Goal: Transaction & Acquisition: Purchase product/service

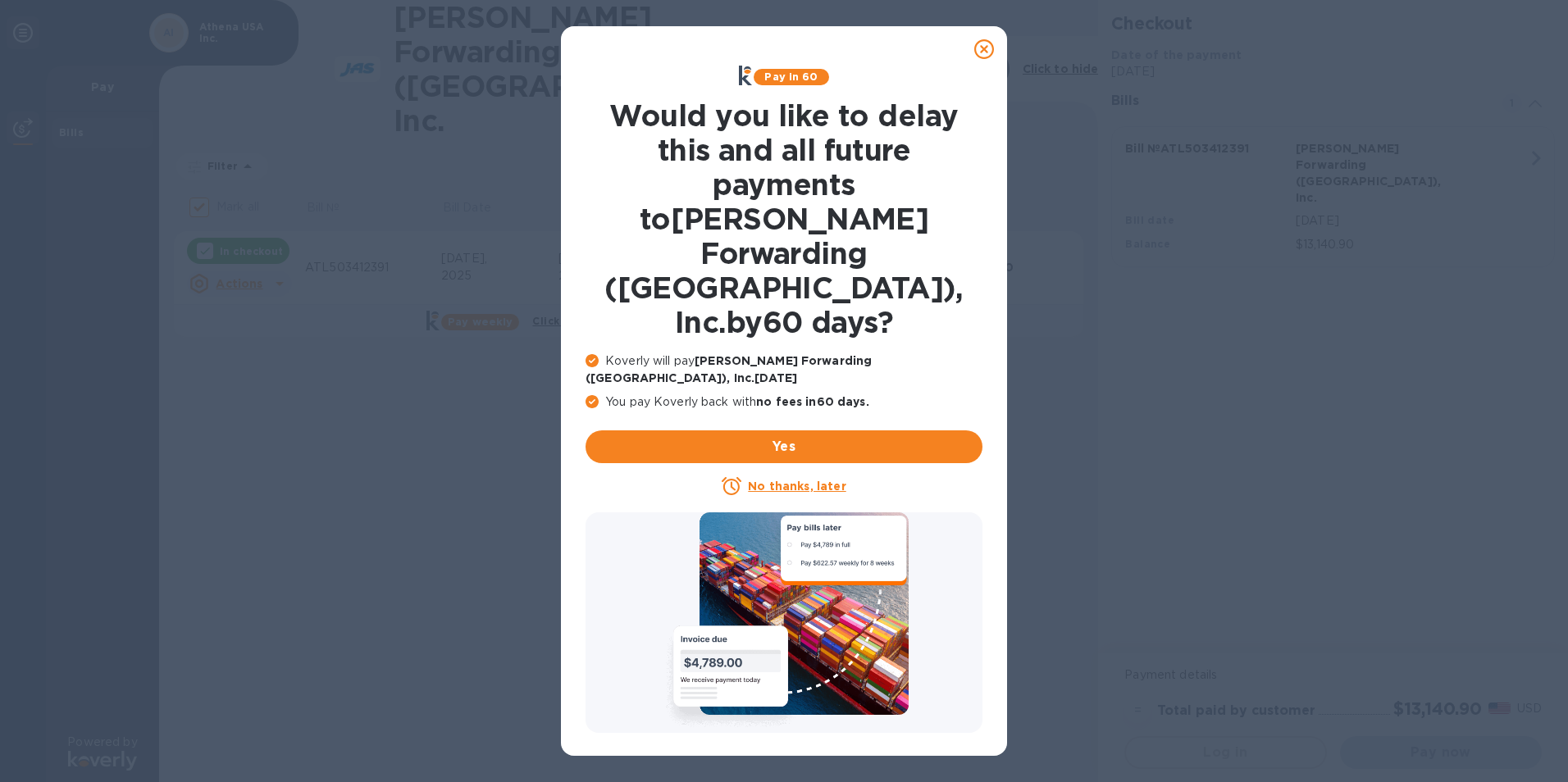
click at [790, 480] on u "No thanks, later" at bounding box center [797, 486] width 98 height 13
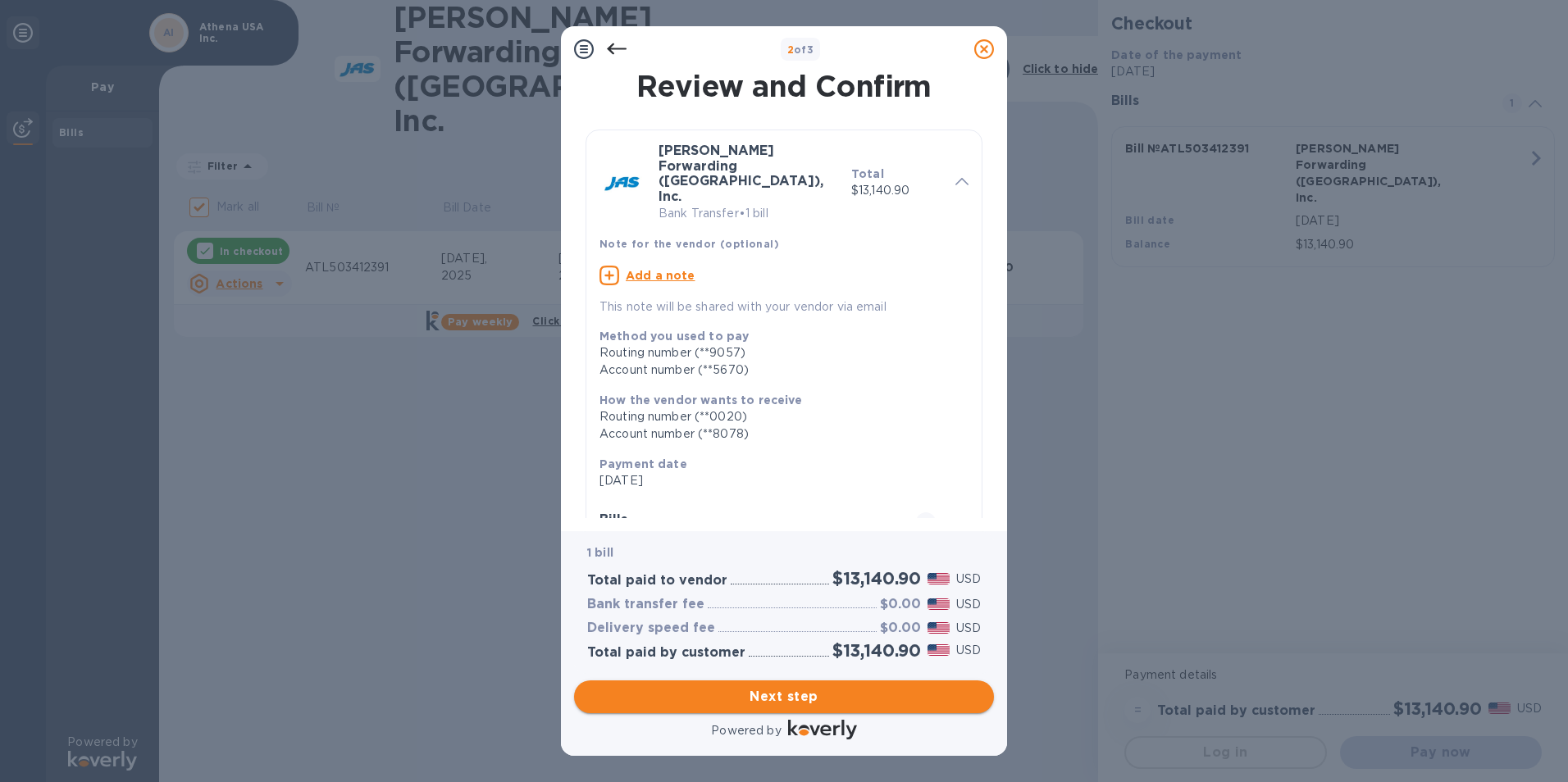
click at [748, 698] on span "Next step" at bounding box center [783, 696] width 393 height 19
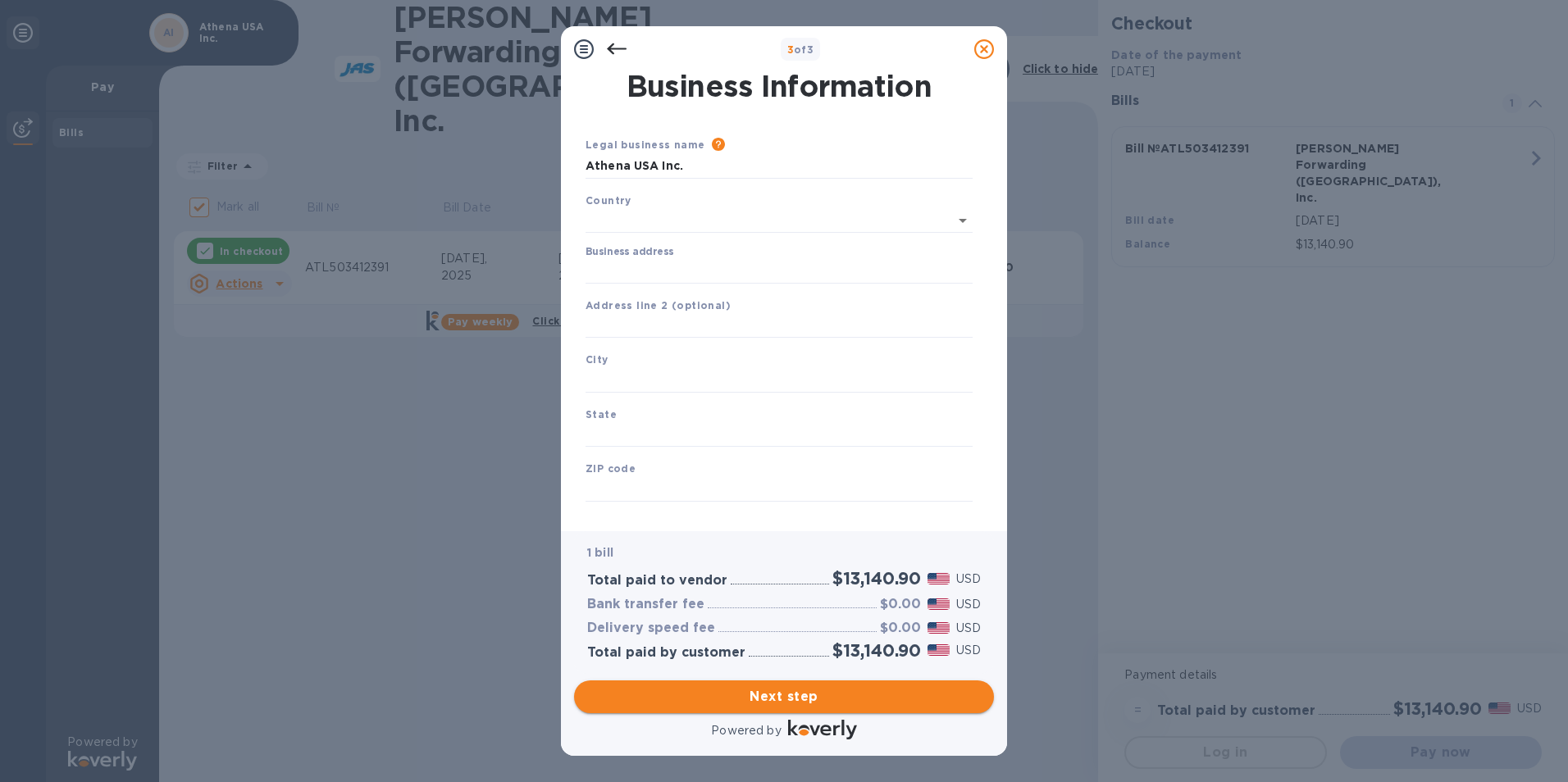
type input "[GEOGRAPHIC_DATA]"
click at [725, 268] on input "Business address" at bounding box center [779, 268] width 387 height 25
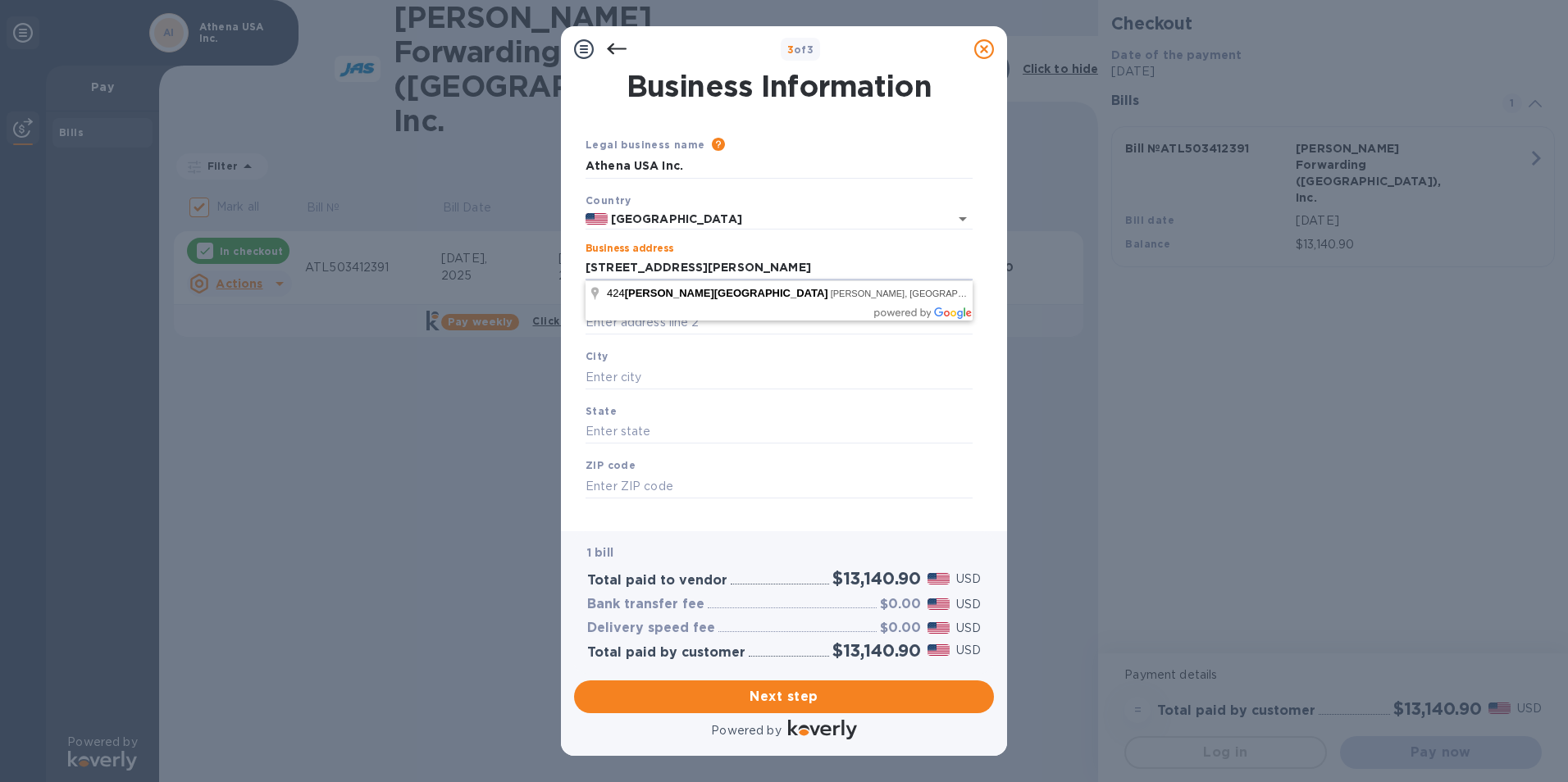
type input "[STREET_ADDRESS][PERSON_NAME]"
click at [626, 371] on input "text" at bounding box center [779, 377] width 387 height 25
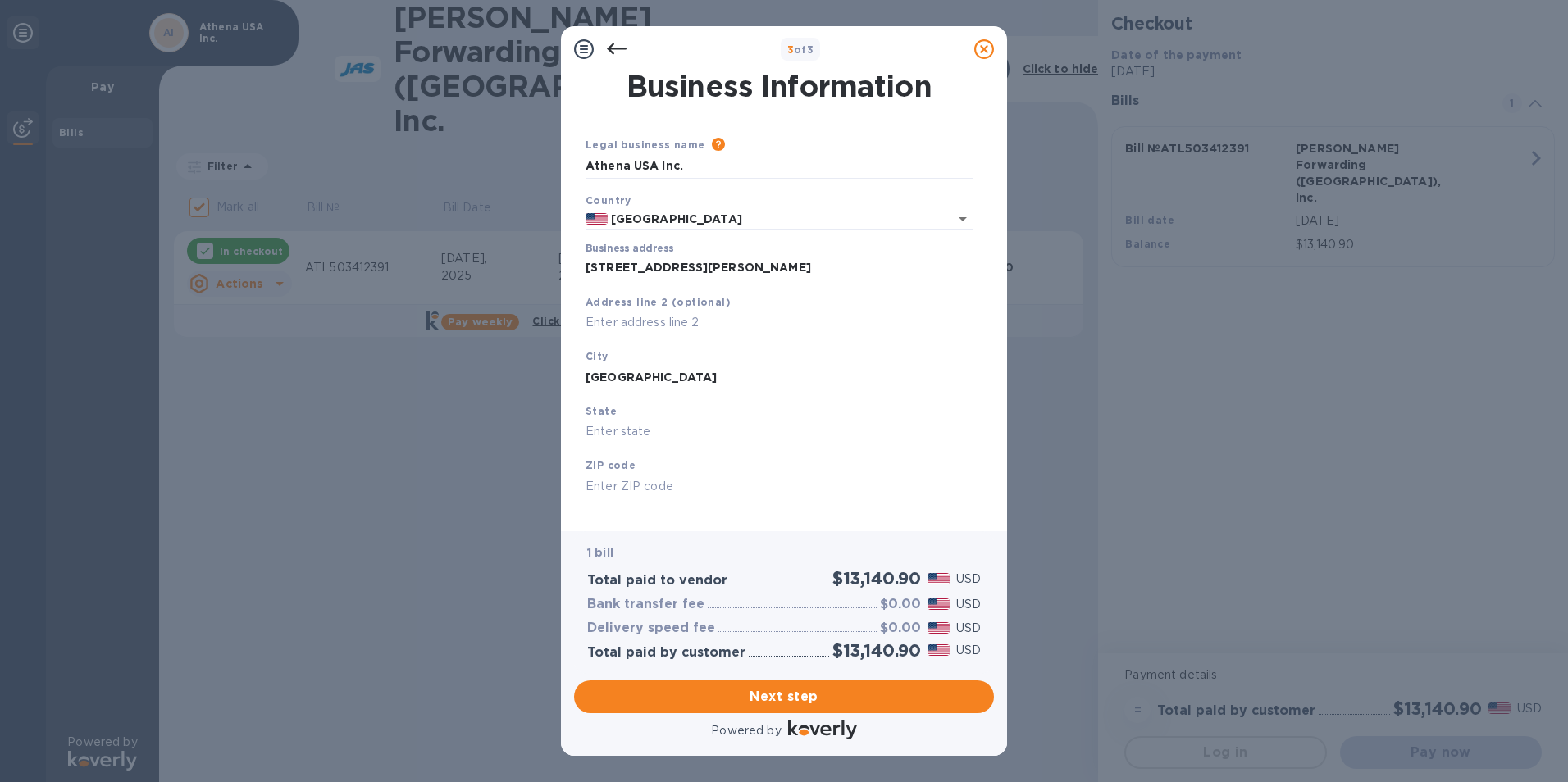
type input "[GEOGRAPHIC_DATA]"
type input "TN"
type input "38474"
click at [767, 702] on span "Next step" at bounding box center [783, 696] width 393 height 19
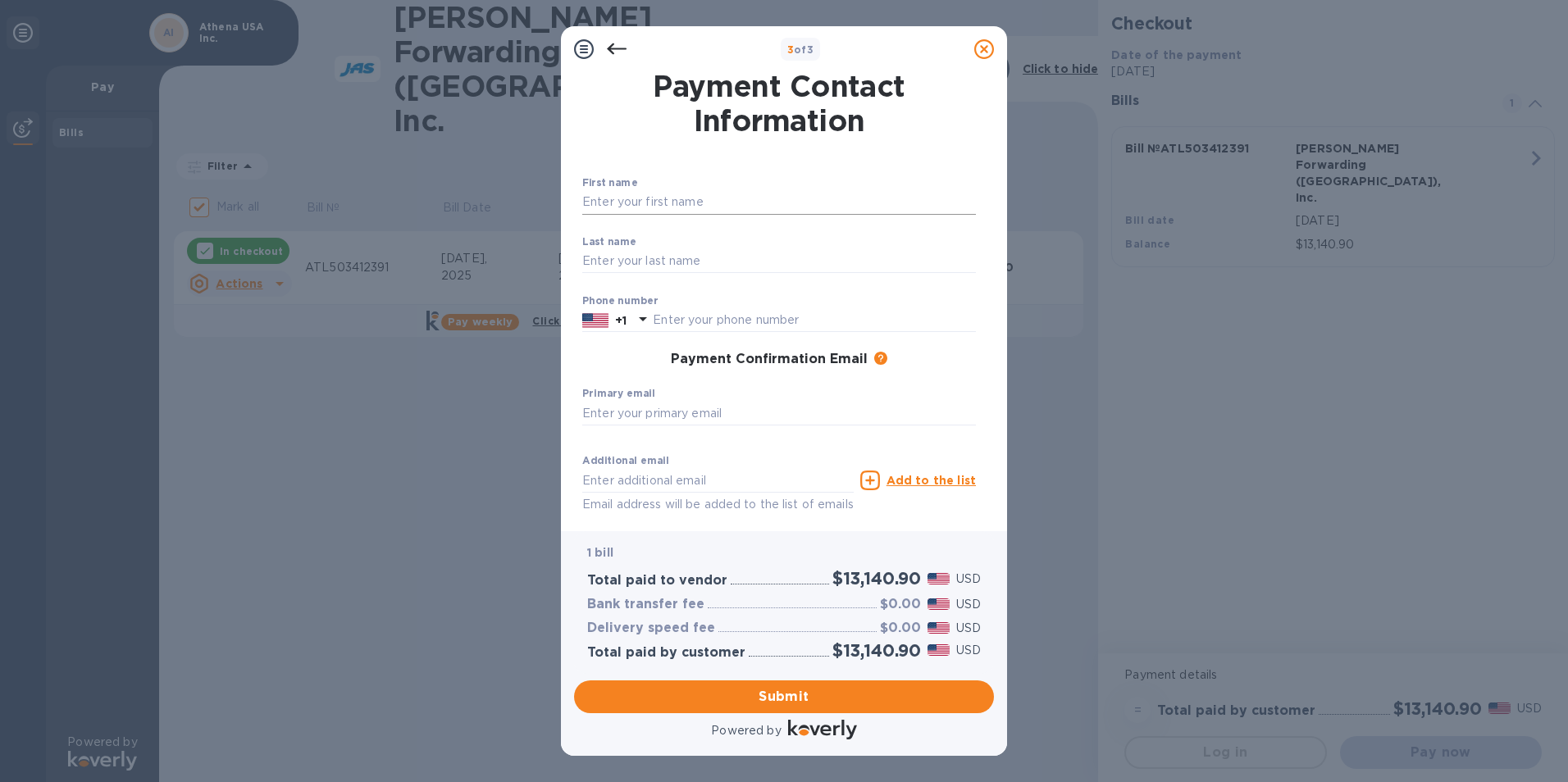
click at [698, 204] on input "text" at bounding box center [778, 203] width 393 height 25
type input "TESS"
click at [613, 262] on input "text" at bounding box center [778, 262] width 393 height 25
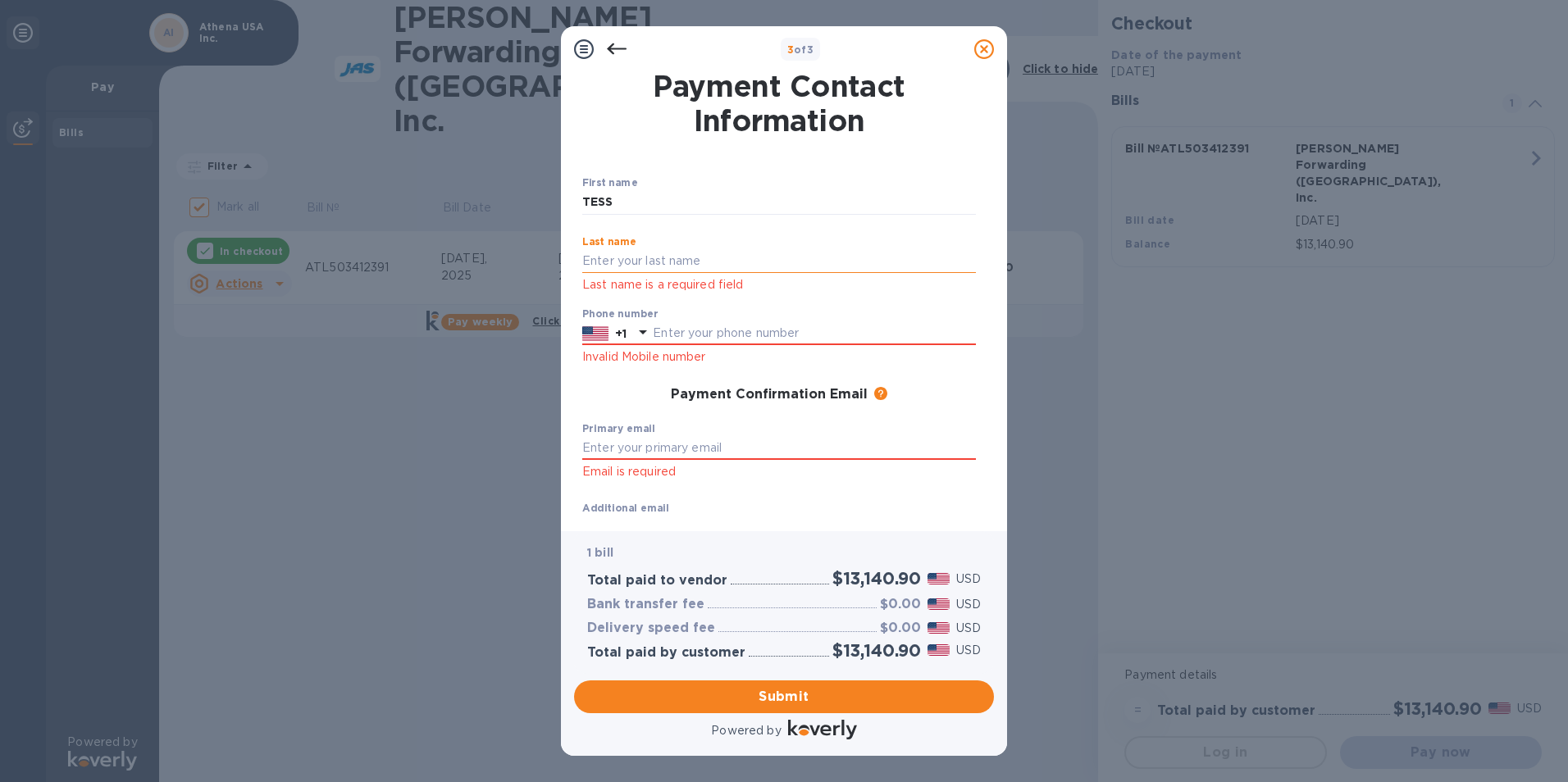
type input "m"
type input "[PERSON_NAME]"
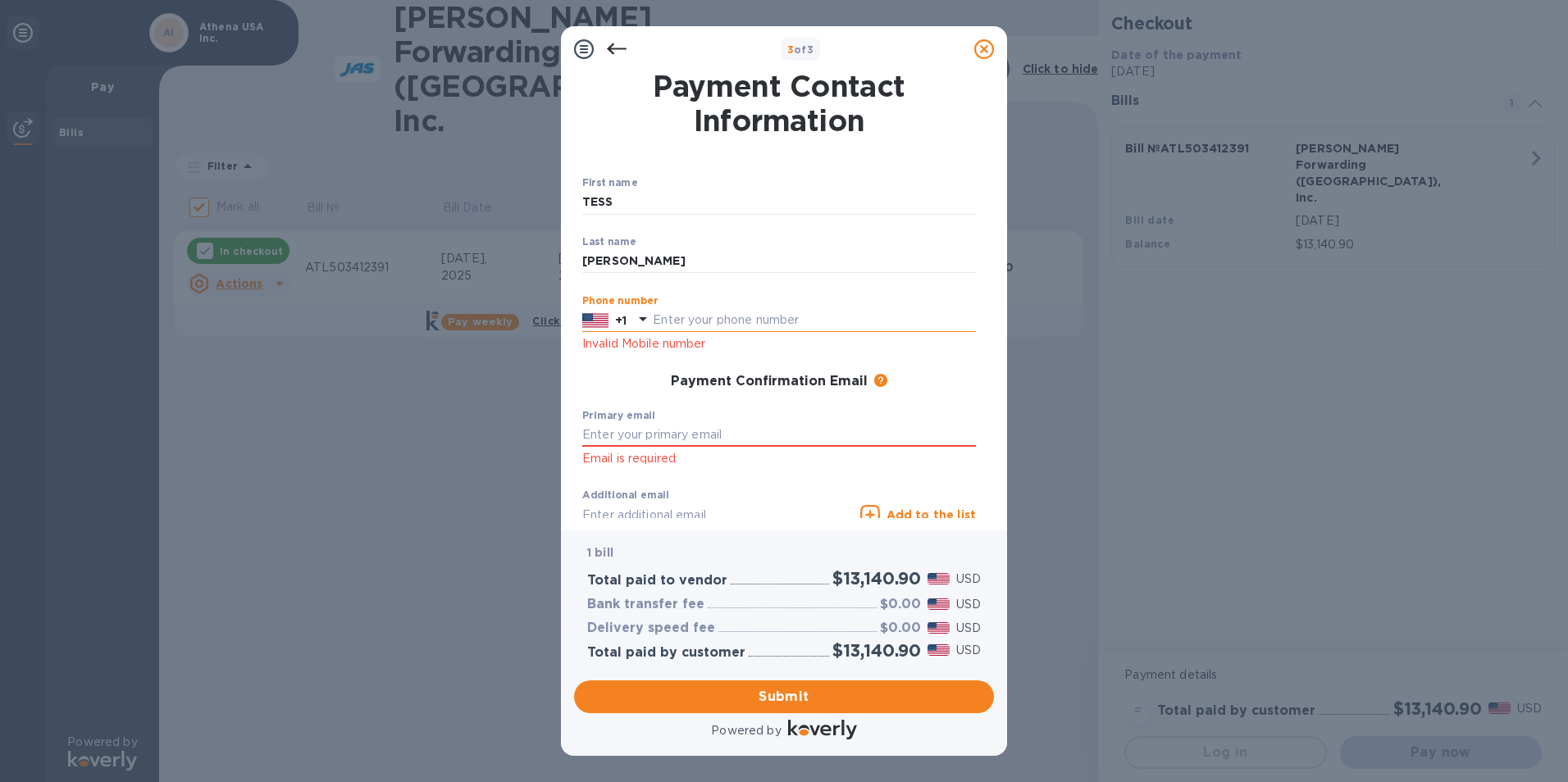
click at [673, 333] on div "Phone number +1 Invalid Mobile number" at bounding box center [778, 324] width 393 height 59
type input "3"
type input "9313982204"
click at [684, 434] on input "text" at bounding box center [778, 435] width 393 height 25
type input "[EMAIL_ADDRESS][DOMAIN_NAME]"
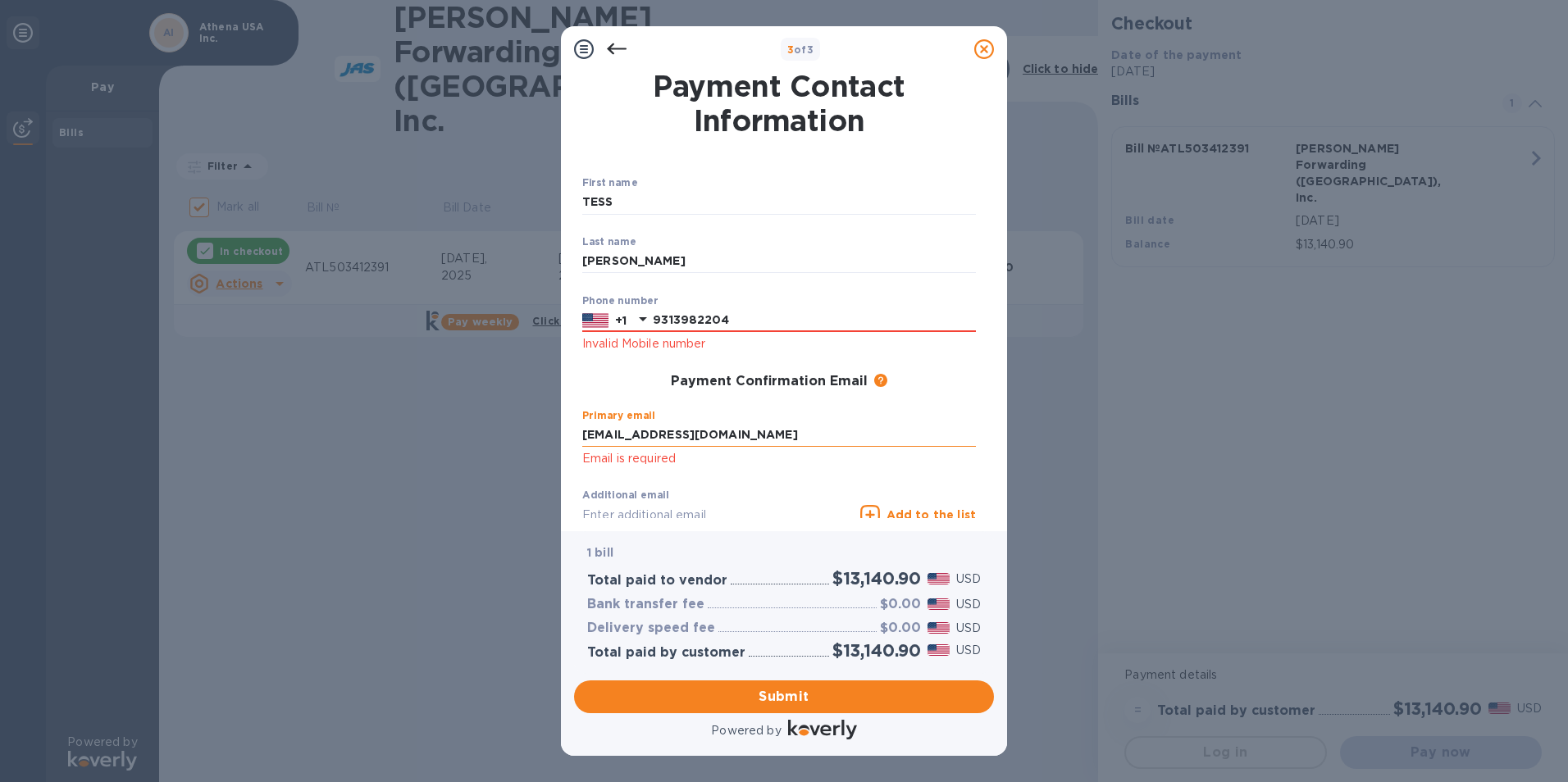
type input "[EMAIL_ADDRESS][DOMAIN_NAME]"
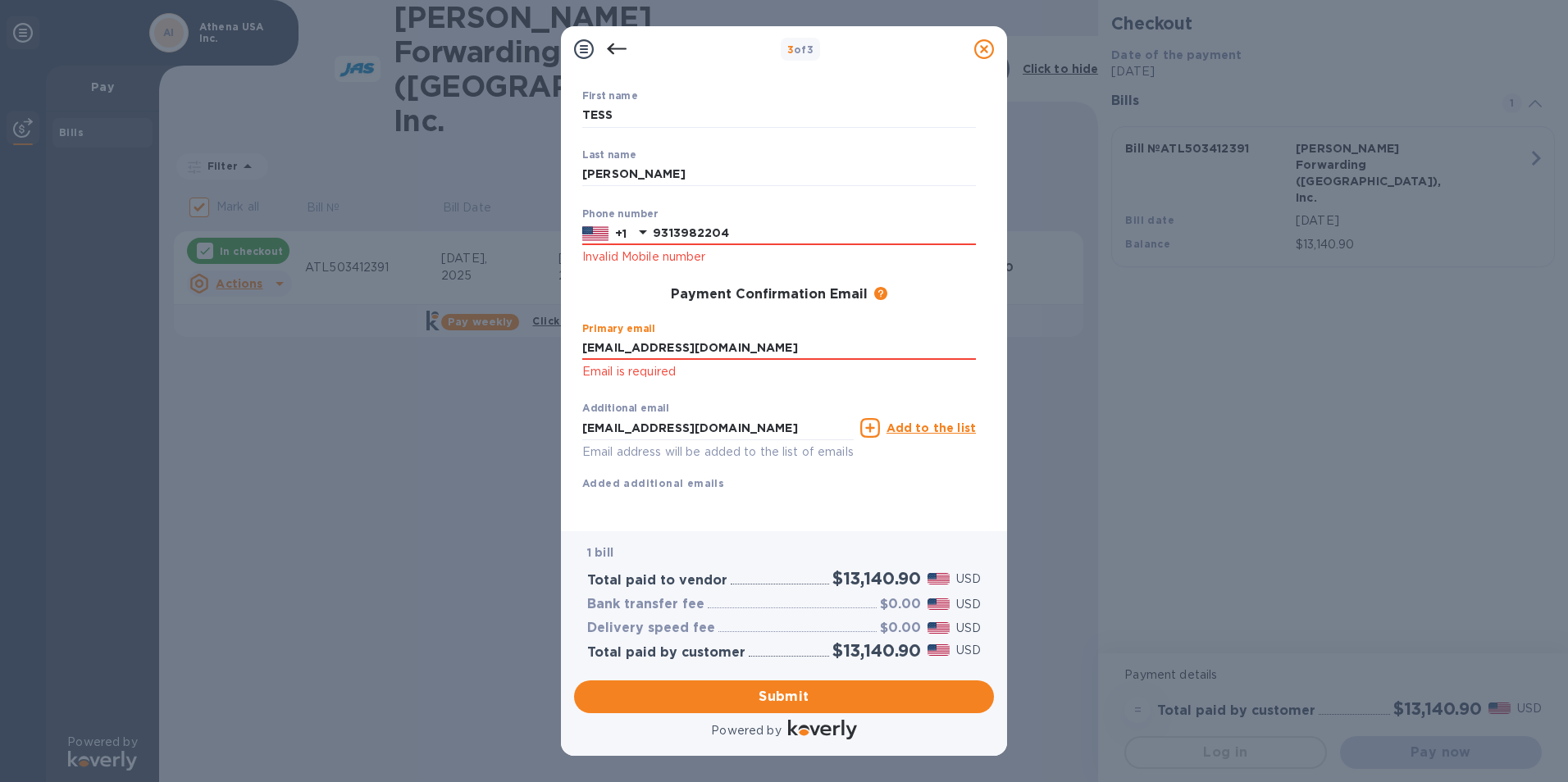
scroll to position [106, 0]
click at [778, 696] on span "Submit" at bounding box center [783, 696] width 393 height 19
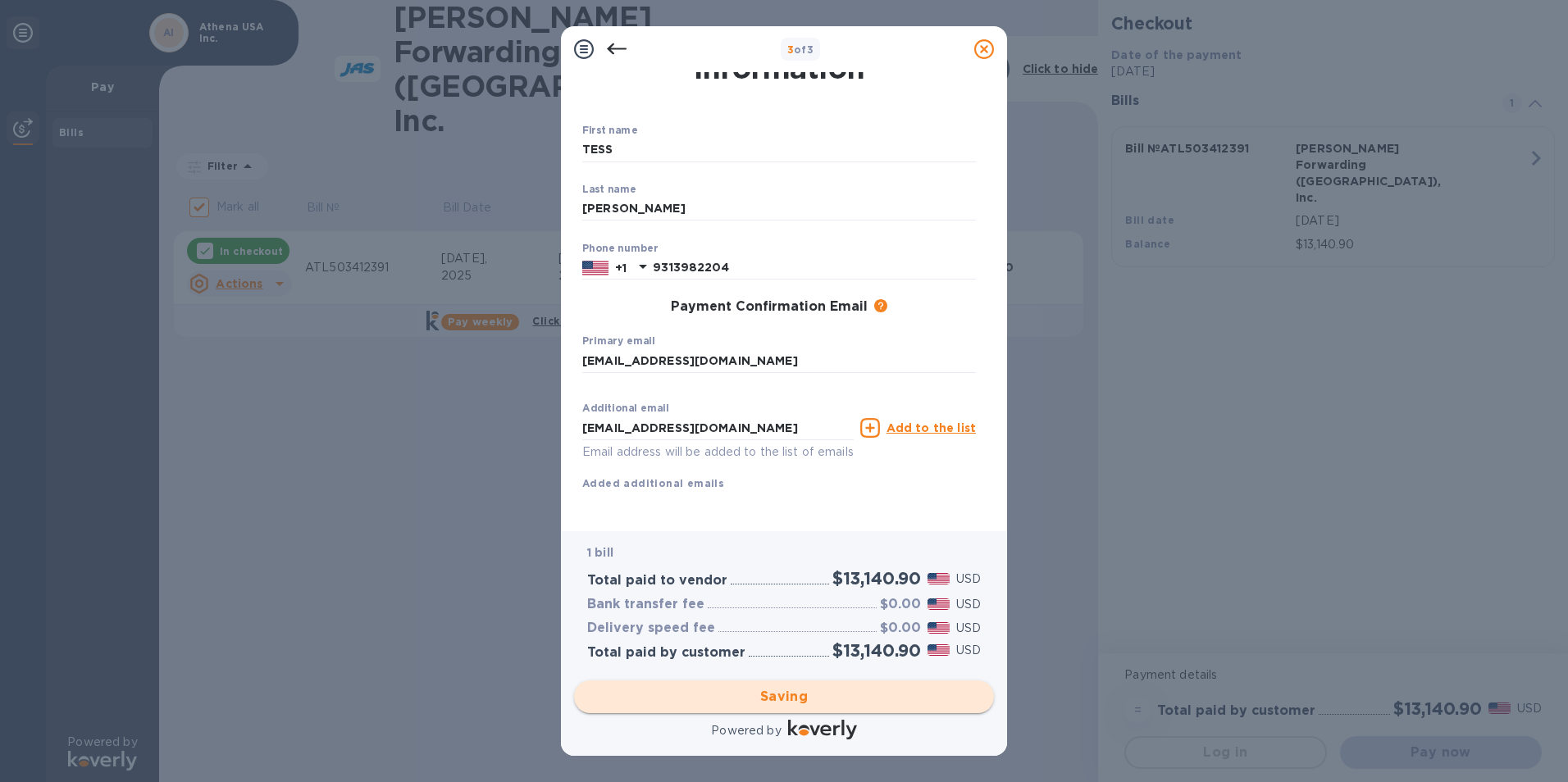
checkbox input "false"
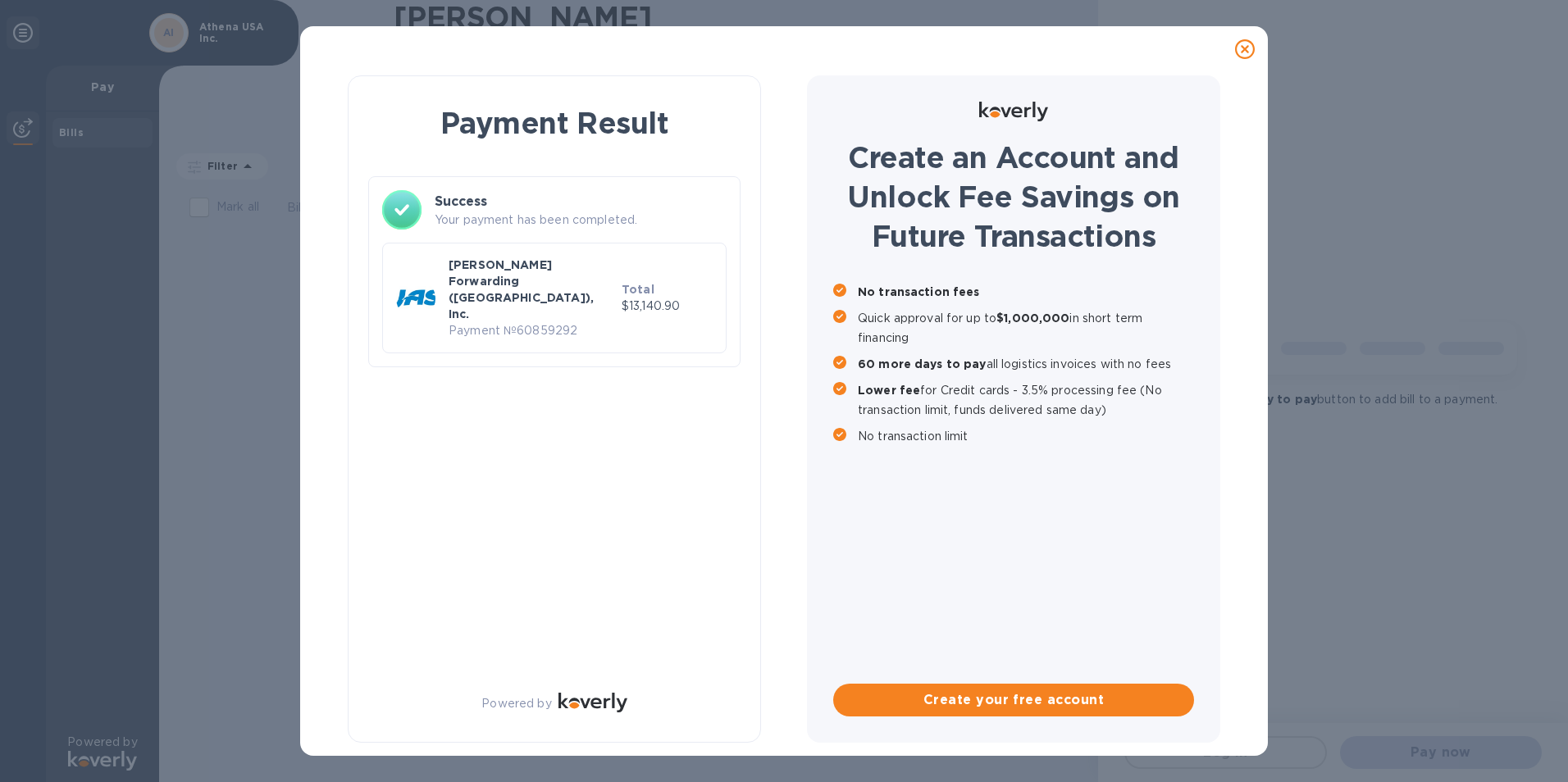
scroll to position [0, 0]
click at [311, 43] on div at bounding box center [323, 50] width 33 height 33
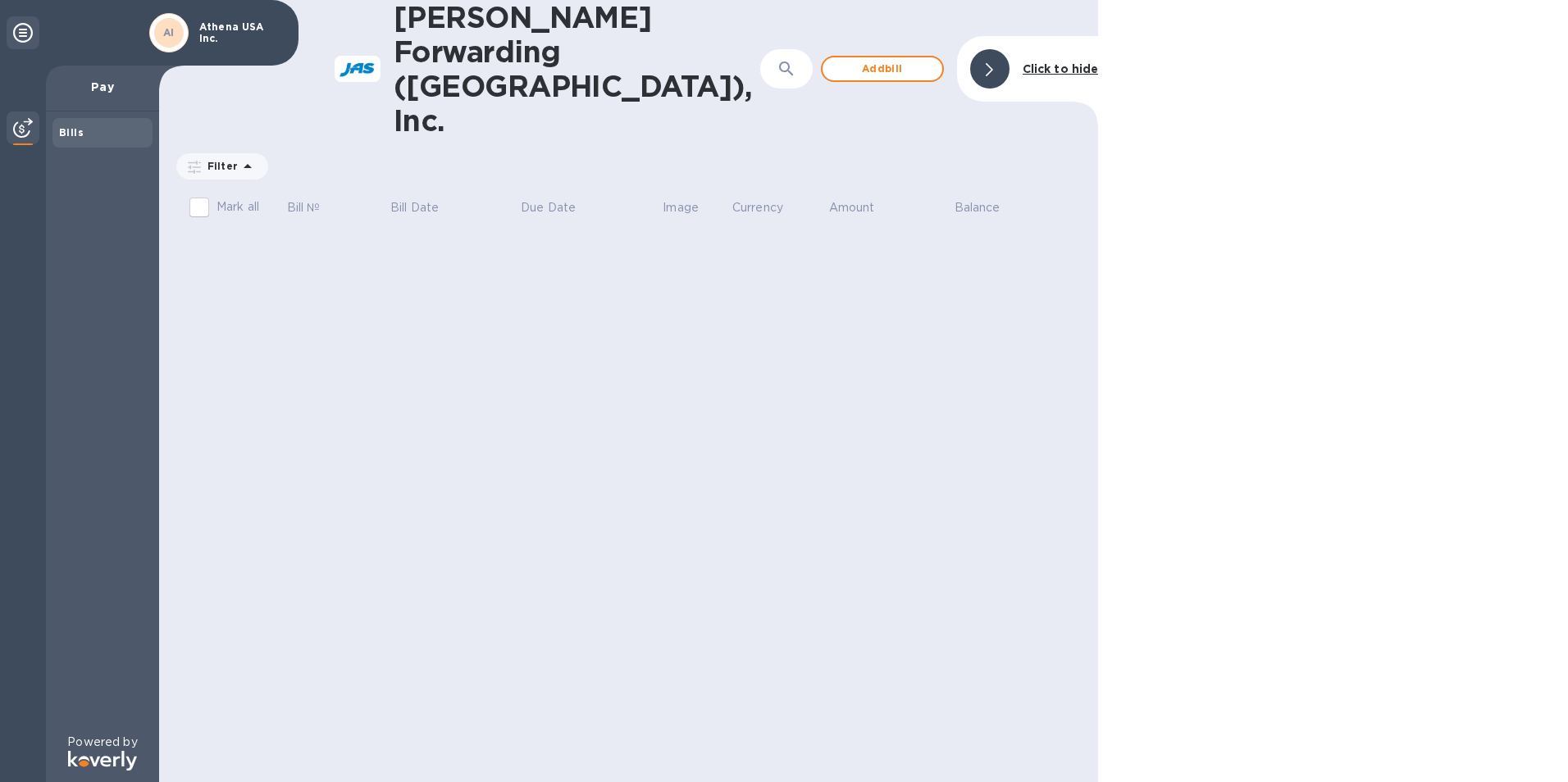
click at [69, 131] on b "Bills" at bounding box center [71, 132] width 25 height 12
